Goal: Navigation & Orientation: Understand site structure

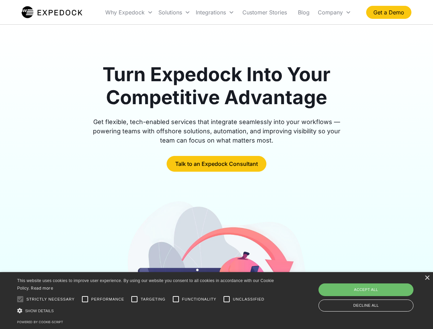
click at [228, 12] on div "Integrations" at bounding box center [215, 12] width 44 height 23
click at [129, 12] on div "Why Expedock" at bounding box center [124, 12] width 39 height 7
click at [174, 12] on div "Solutions" at bounding box center [170, 12] width 24 height 7
click at [215, 12] on div "Integrations" at bounding box center [211, 12] width 30 height 7
click at [334, 12] on div "Company" at bounding box center [330, 12] width 25 height 7
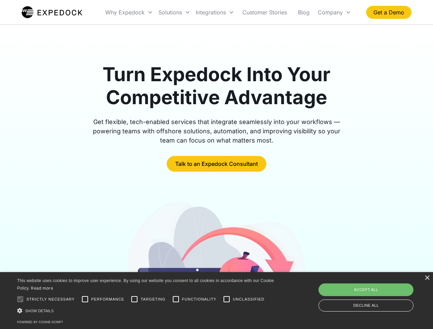
click at [20, 299] on div at bounding box center [20, 300] width 14 height 14
click at [85, 299] on input "Performance" at bounding box center [85, 300] width 14 height 14
checkbox input "true"
click at [134, 299] on input "Targeting" at bounding box center [135, 300] width 14 height 14
checkbox input "true"
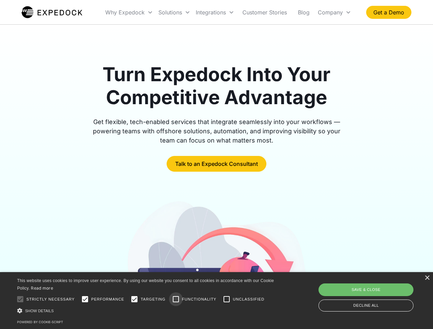
click at [176, 299] on input "Functionality" at bounding box center [176, 300] width 14 height 14
checkbox input "true"
click at [227, 299] on input "Unclassified" at bounding box center [227, 300] width 14 height 14
checkbox input "true"
